Goal: Find specific page/section: Find specific page/section

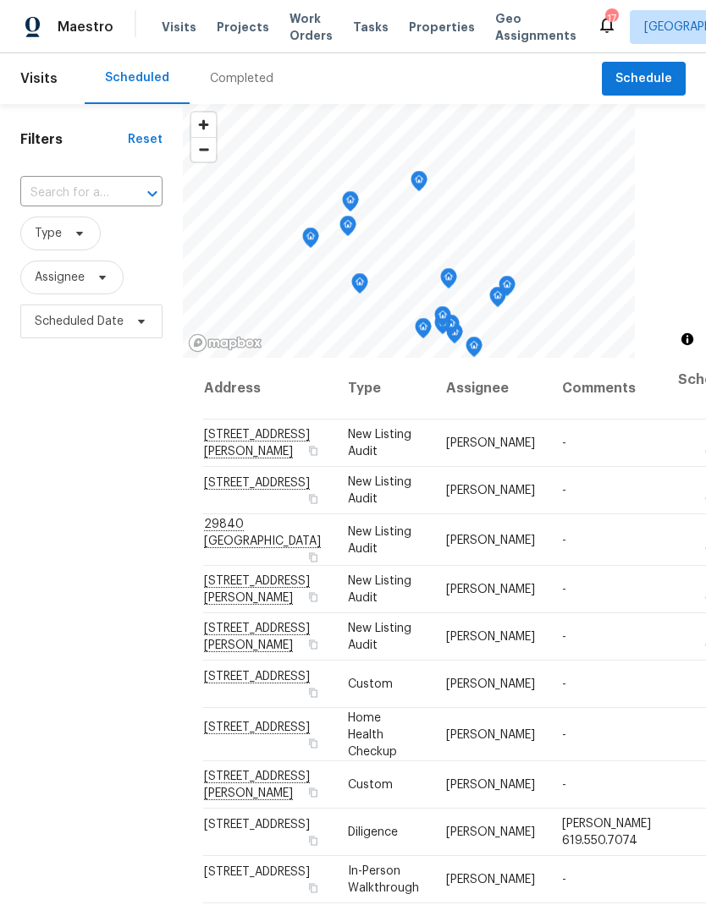
click at [240, 23] on span "Projects" at bounding box center [243, 27] width 52 height 17
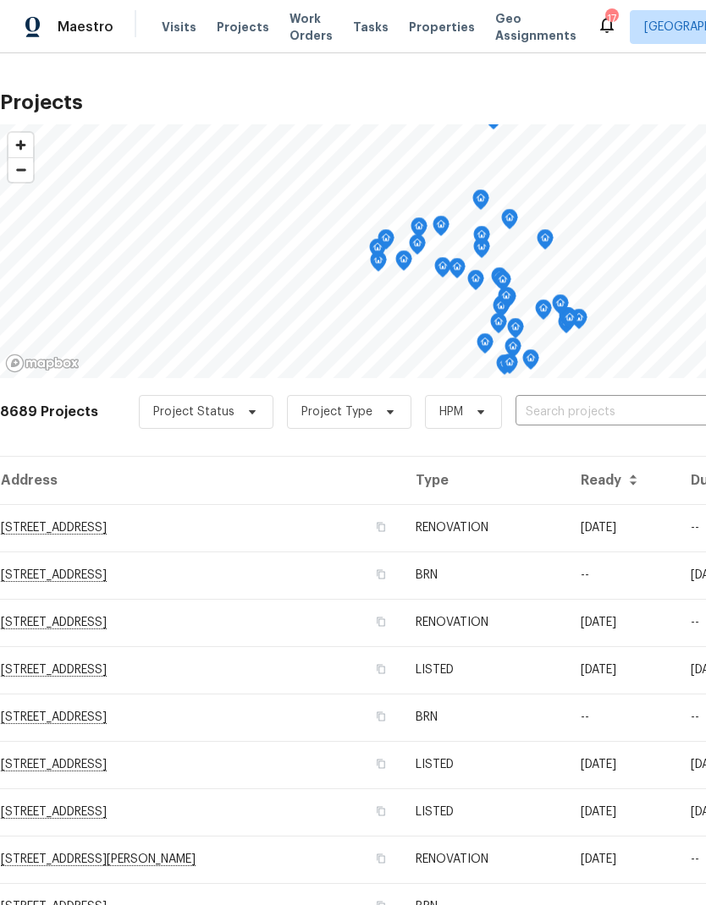
click at [595, 405] on input "text" at bounding box center [612, 412] width 194 height 26
type input "25802"
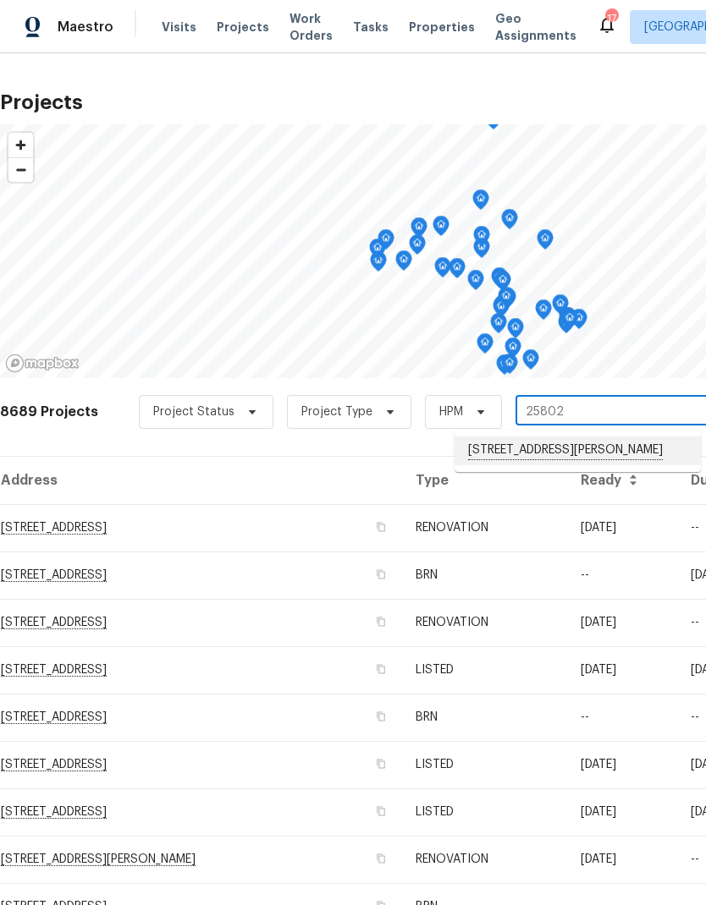
click at [604, 454] on li "25802 Sandy Lodge Rd, Menifee, CA 92586" at bounding box center [577, 451] width 246 height 29
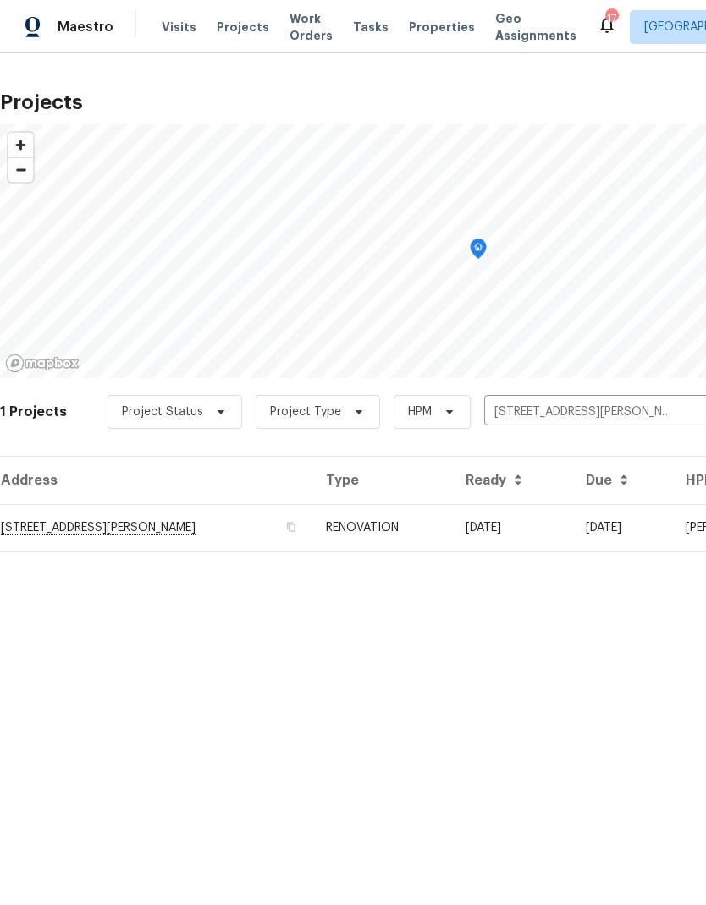
click at [572, 520] on td "09/09/25" at bounding box center [512, 527] width 120 height 47
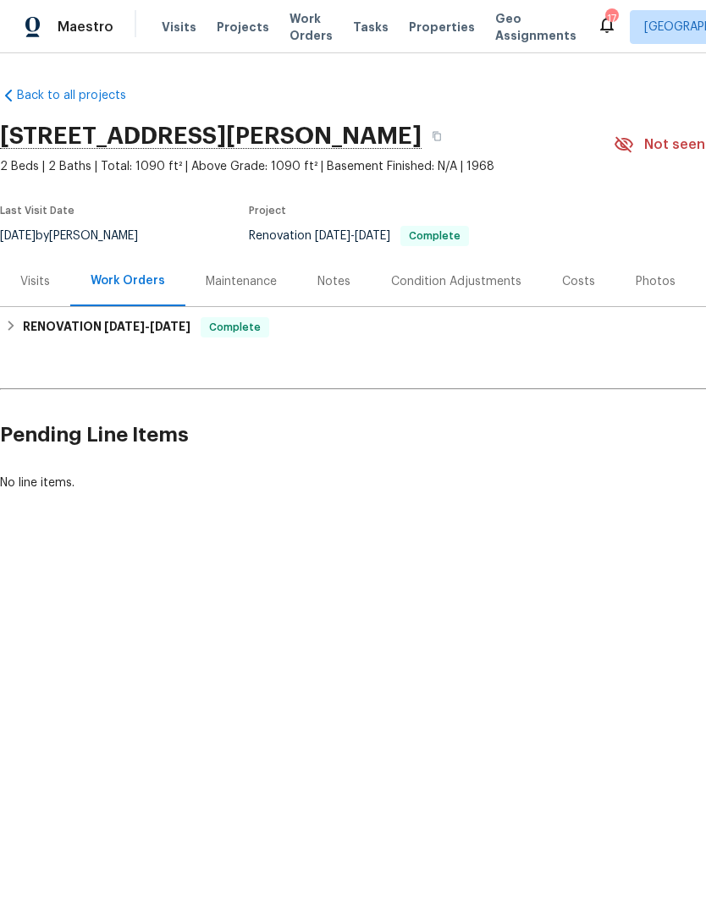
click at [651, 277] on div "Photos" at bounding box center [655, 281] width 40 height 17
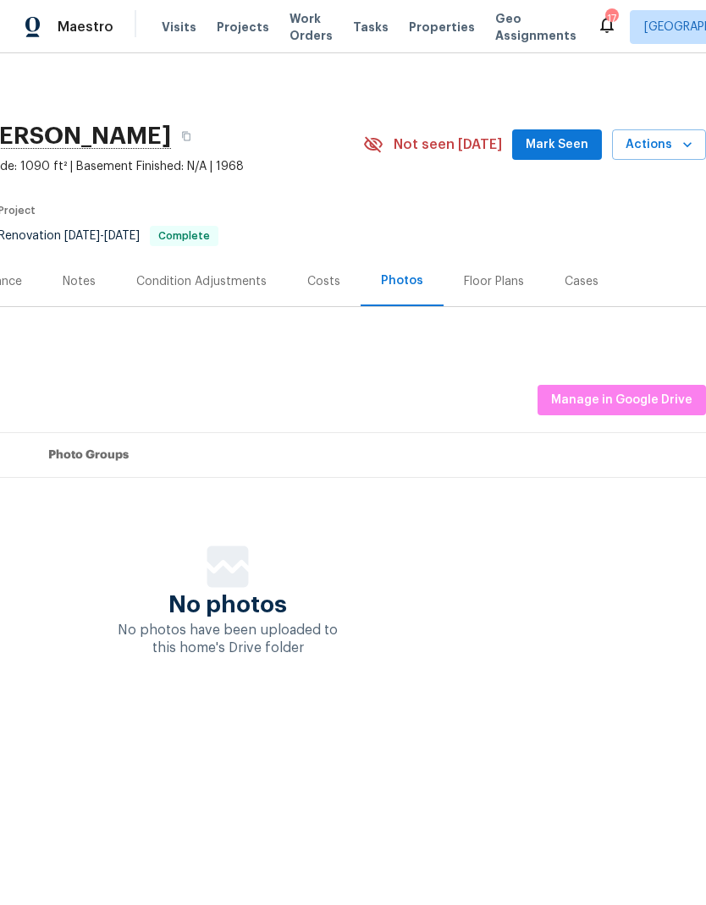
scroll to position [0, 250]
click at [636, 393] on span "Manage in Google Drive" at bounding box center [621, 400] width 141 height 21
